Goal: Transaction & Acquisition: Purchase product/service

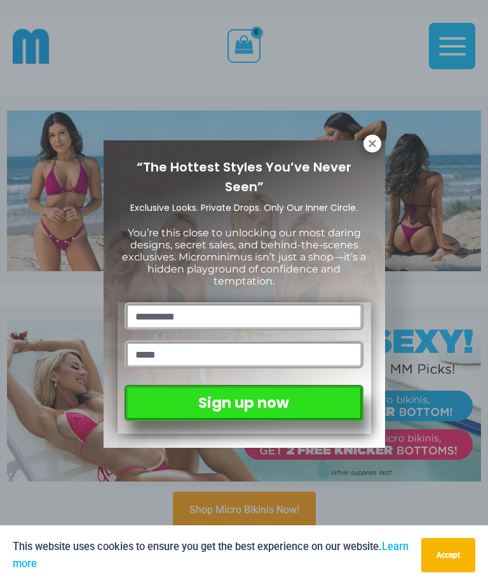
click at [377, 144] on icon at bounding box center [371, 143] width 11 height 11
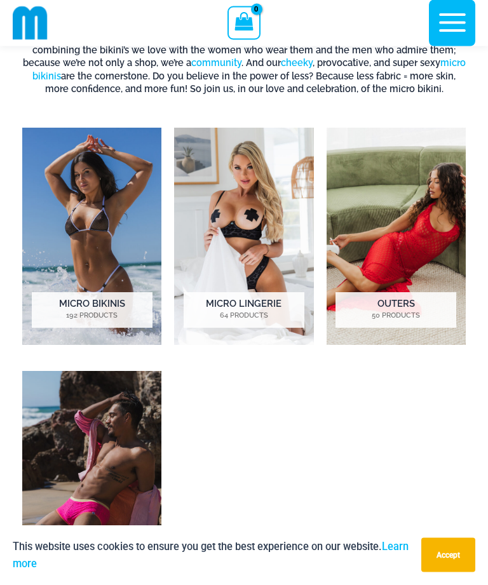
scroll to position [607, 0]
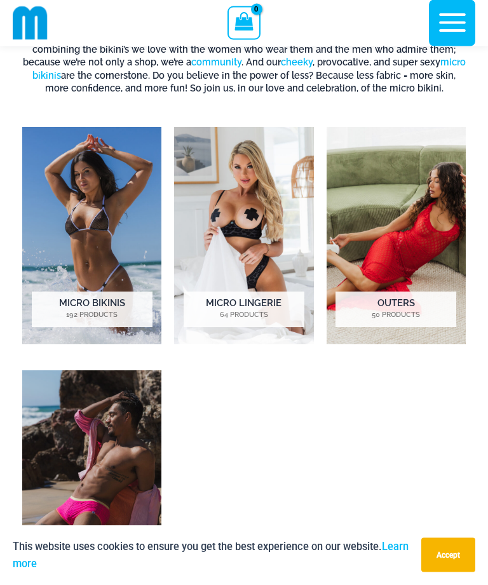
click at [285, 260] on img "Visit product category Micro Lingerie" at bounding box center [243, 236] width 139 height 217
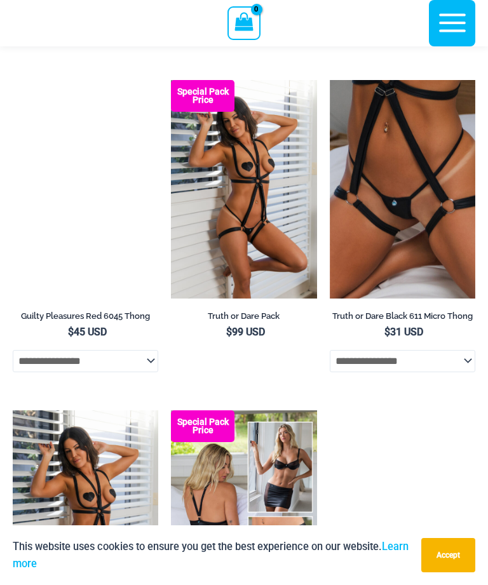
scroll to position [810, 0]
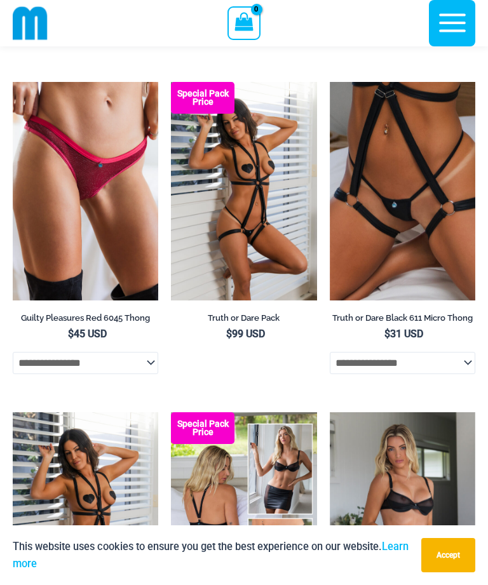
click at [13, 82] on img at bounding box center [13, 82] width 0 height 0
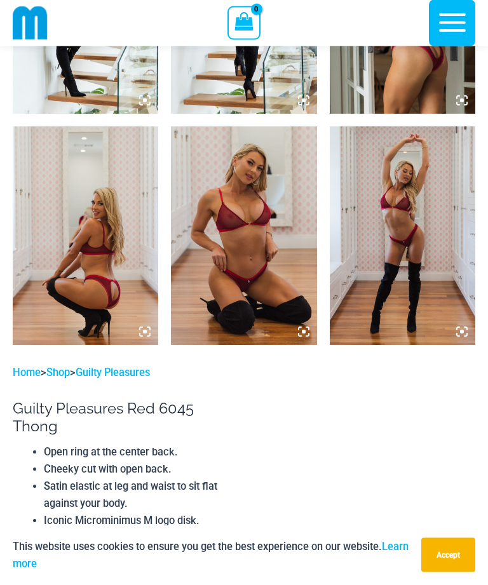
scroll to position [1123, 0]
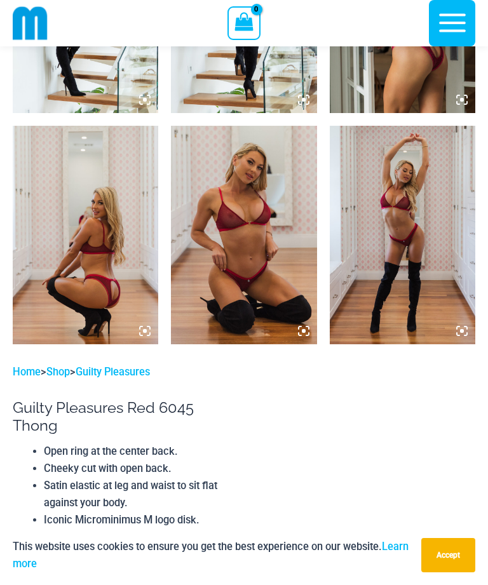
click at [50, 309] on img at bounding box center [85, 235] width 145 height 218
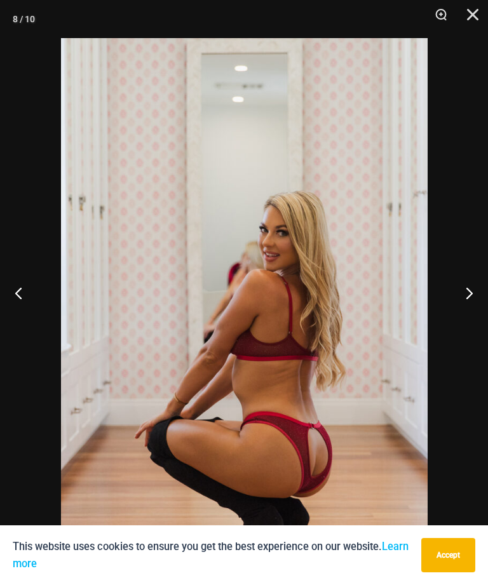
click at [464, 303] on button "Next" at bounding box center [464, 292] width 48 height 63
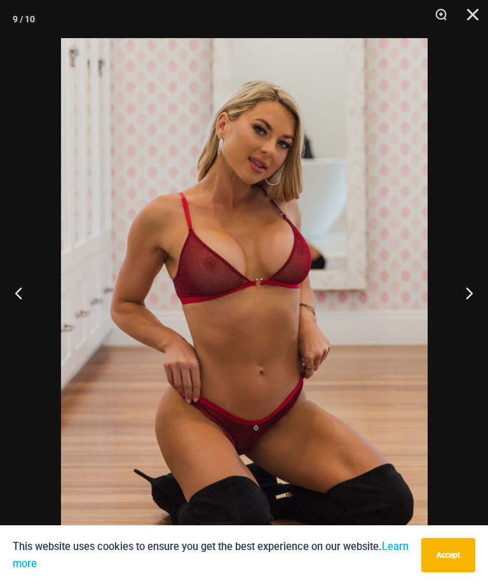
click at [462, 305] on button "Next" at bounding box center [464, 292] width 48 height 63
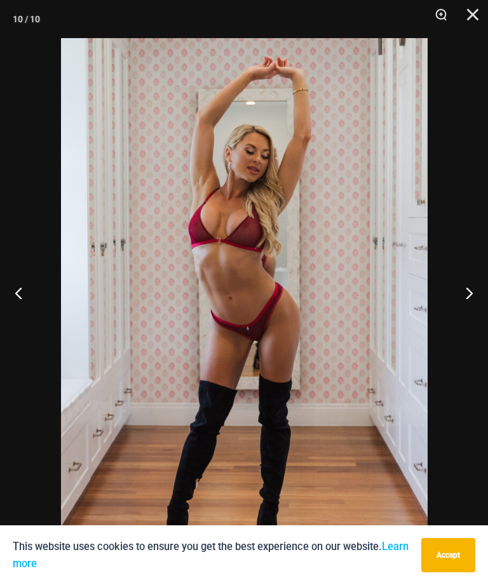
click at [461, 310] on button "Next" at bounding box center [464, 292] width 48 height 63
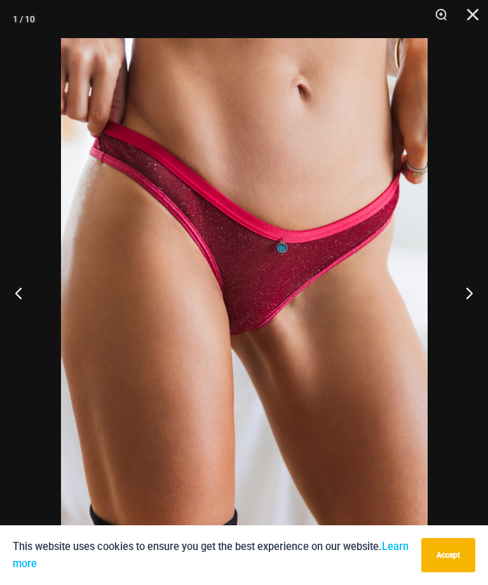
click at [459, 310] on button "Next" at bounding box center [464, 292] width 48 height 63
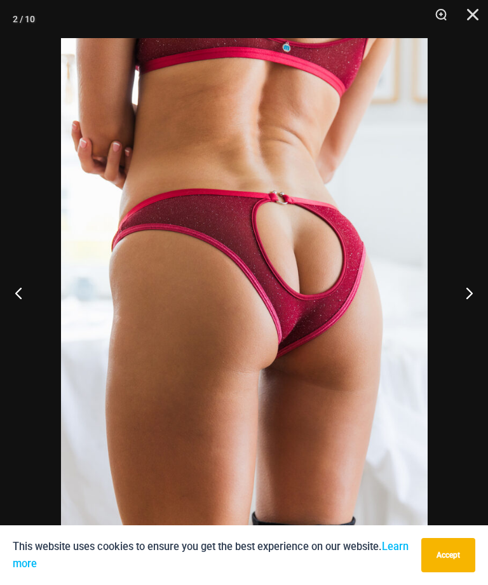
click at [471, 319] on button "Next" at bounding box center [464, 292] width 48 height 63
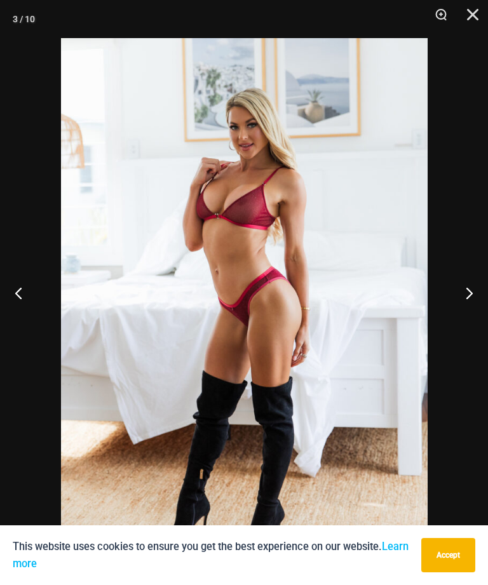
click at [469, 323] on button "Next" at bounding box center [464, 292] width 48 height 63
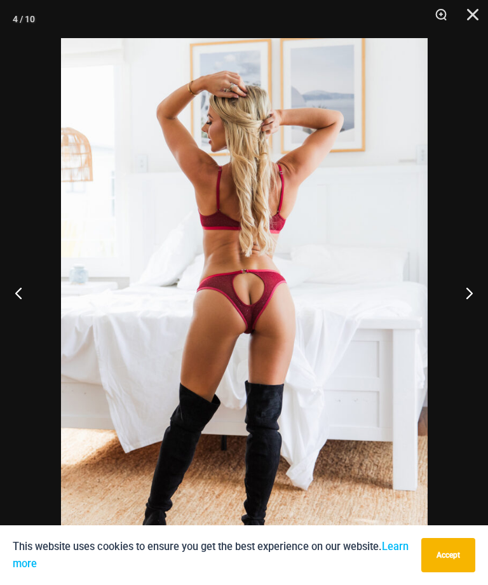
click at [479, 12] on button "Close" at bounding box center [468, 19] width 32 height 38
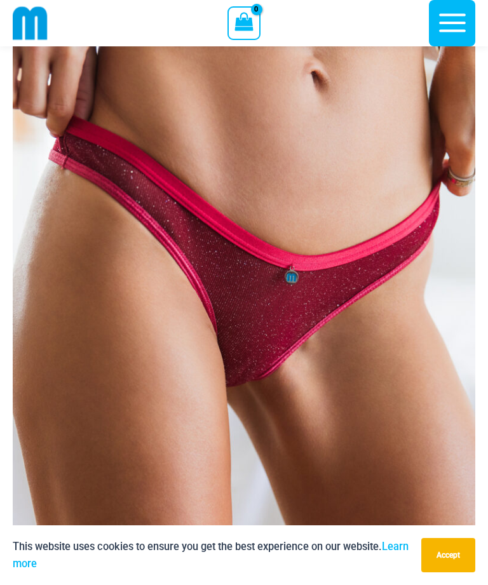
scroll to position [0, 0]
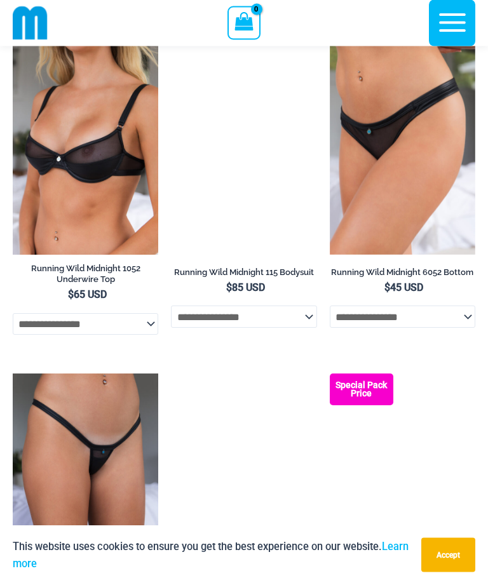
scroll to position [1523, 0]
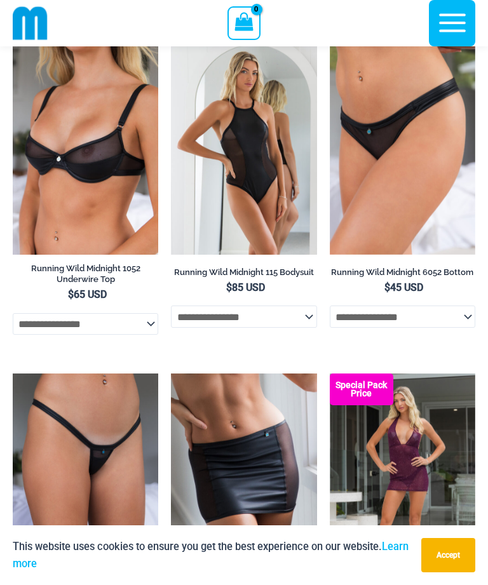
click at [330, 36] on img at bounding box center [330, 36] width 0 height 0
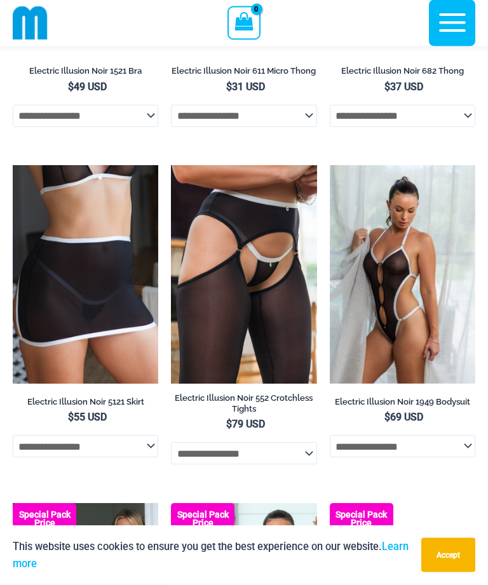
scroll to position [2693, 0]
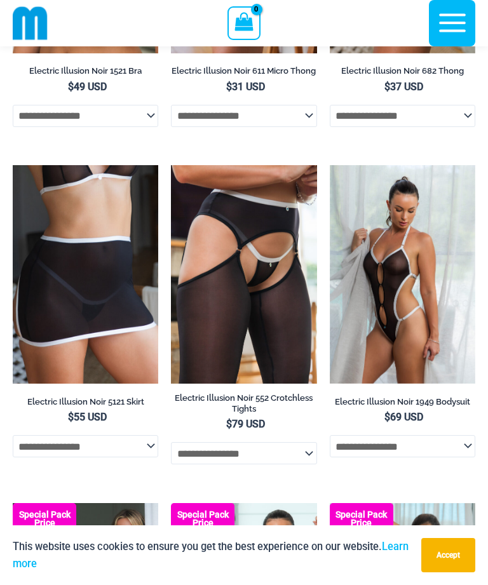
click at [330, 165] on img at bounding box center [330, 165] width 0 height 0
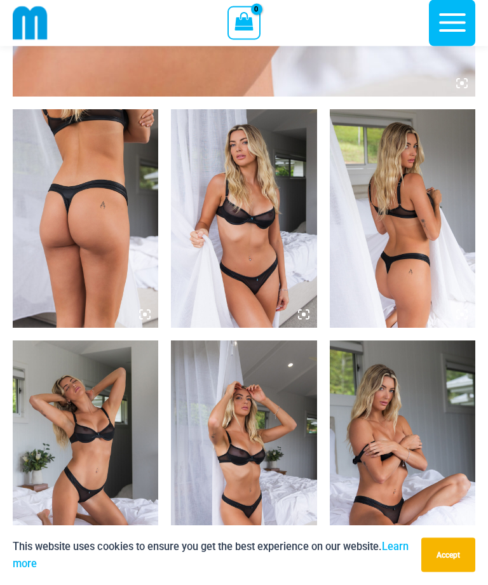
scroll to position [677, 0]
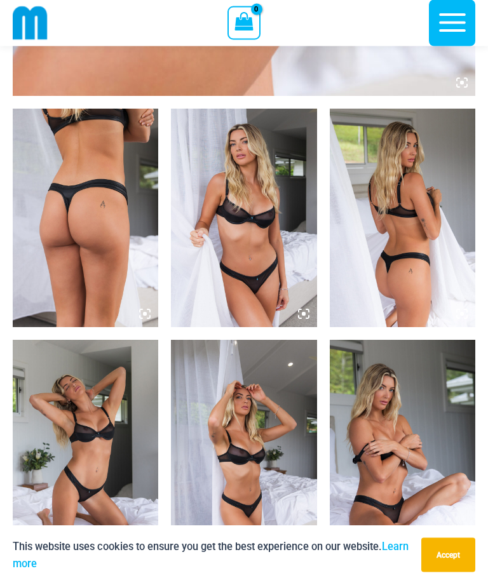
click at [69, 427] on img at bounding box center [85, 449] width 145 height 218
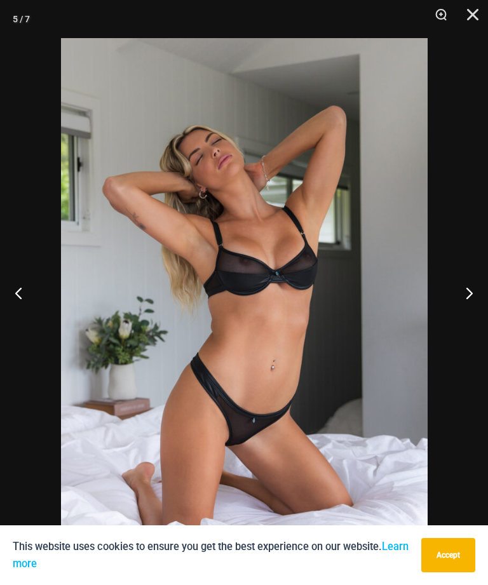
click at [457, 318] on button "Next" at bounding box center [464, 292] width 48 height 63
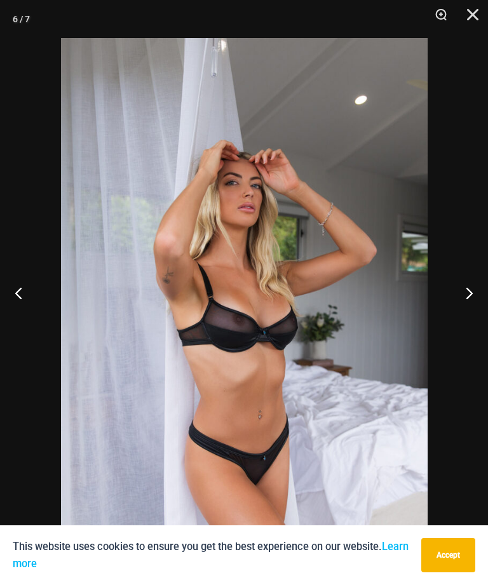
click at [457, 317] on button "Next" at bounding box center [464, 292] width 48 height 63
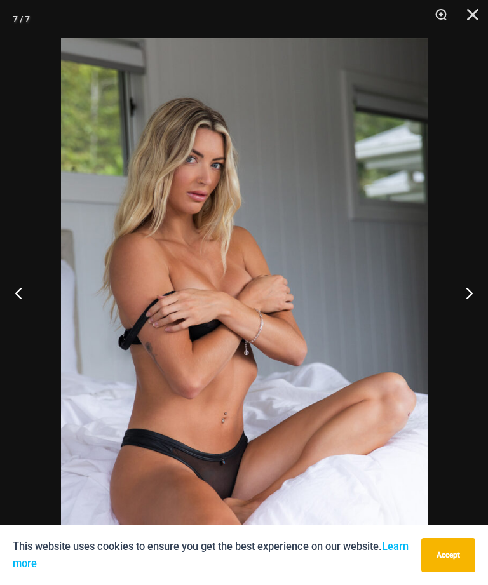
click at [454, 319] on button "Next" at bounding box center [464, 292] width 48 height 63
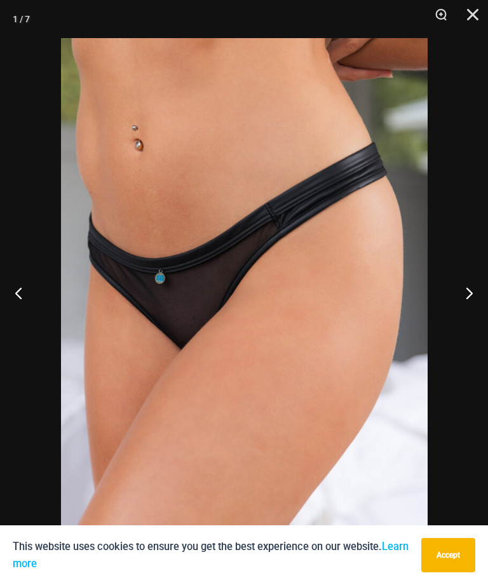
click at [455, 318] on button "Next" at bounding box center [464, 292] width 48 height 63
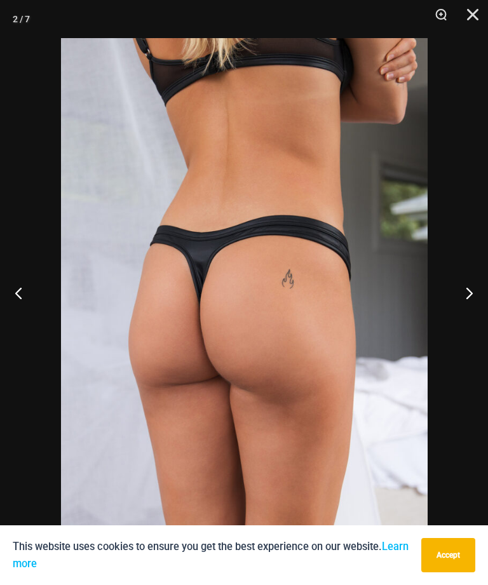
click at [455, 317] on button "Next" at bounding box center [464, 292] width 48 height 63
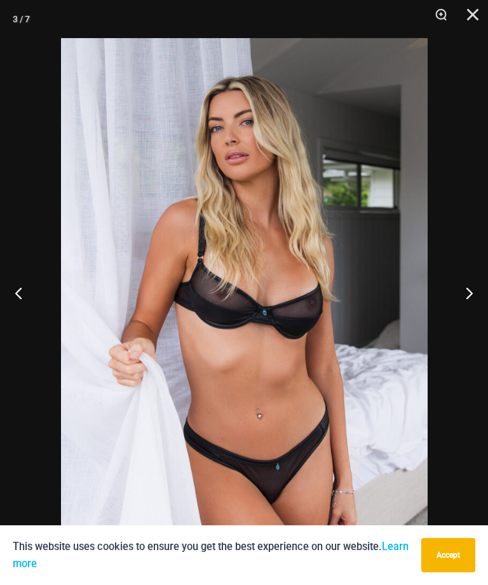
click at [457, 320] on button "Next" at bounding box center [464, 292] width 48 height 63
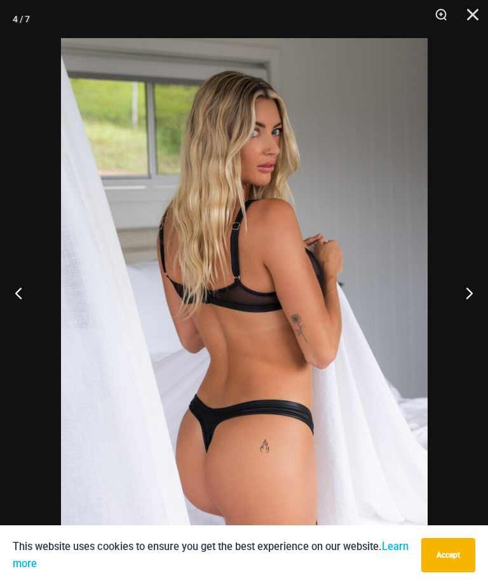
click at [455, 312] on button "Next" at bounding box center [464, 292] width 48 height 63
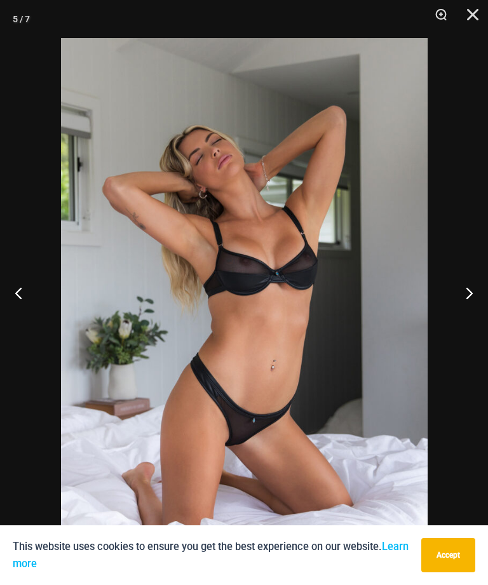
click at [470, 23] on button "Close" at bounding box center [468, 19] width 32 height 38
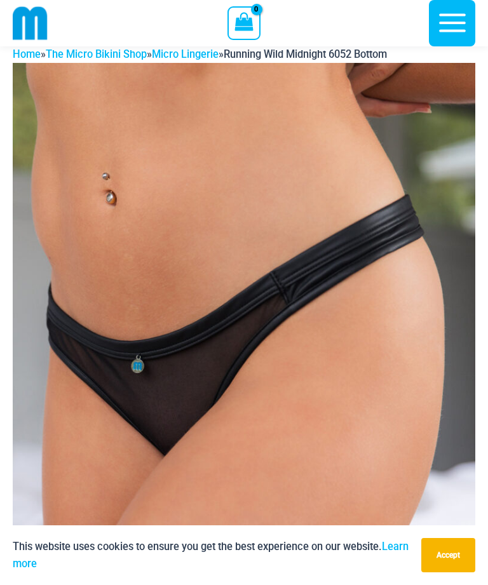
scroll to position [0, 0]
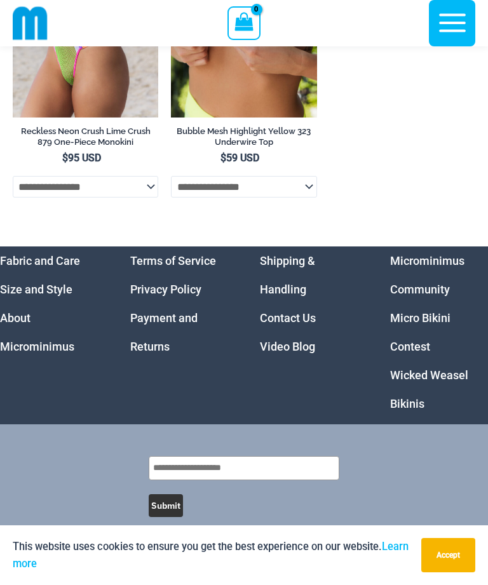
scroll to position [5095, 0]
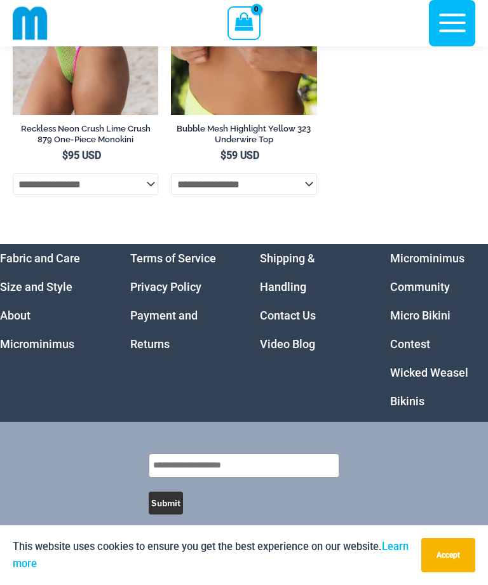
click at [427, 350] on link "Micro Bikini Contest" at bounding box center [420, 330] width 60 height 42
